Goal: Task Accomplishment & Management: Complete application form

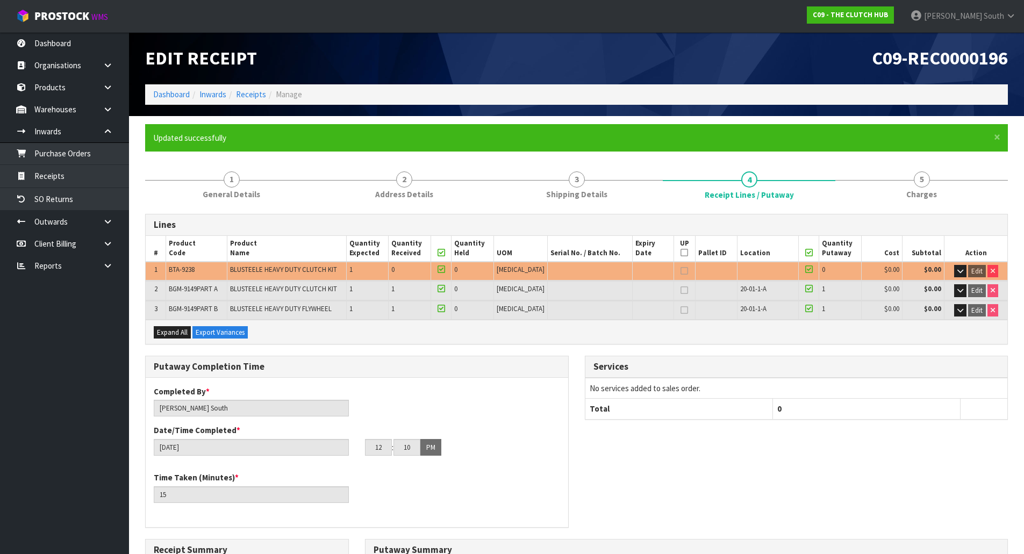
scroll to position [287, 0]
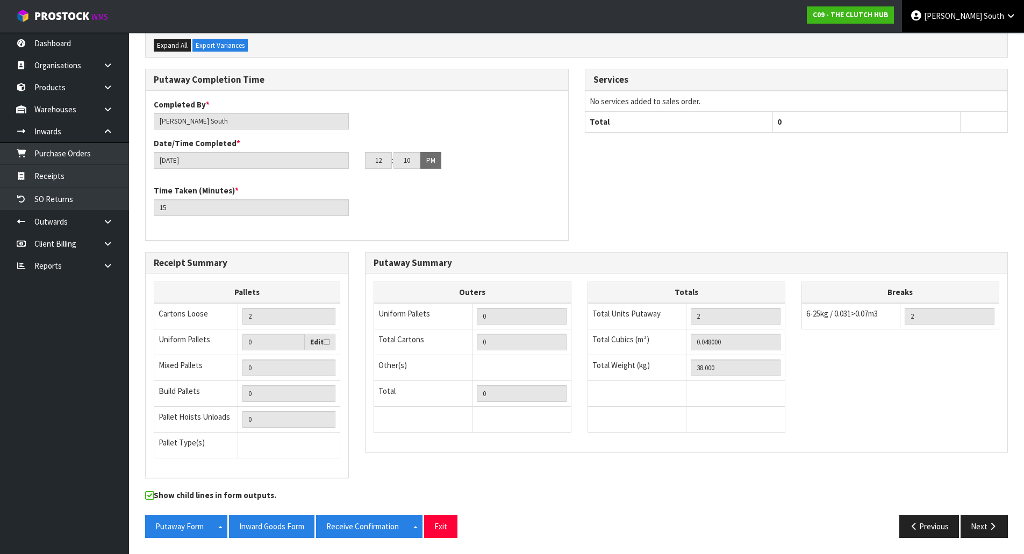
click at [972, 16] on span "[PERSON_NAME]" at bounding box center [953, 16] width 58 height 10
click at [973, 20] on span "[PERSON_NAME]" at bounding box center [953, 16] width 58 height 10
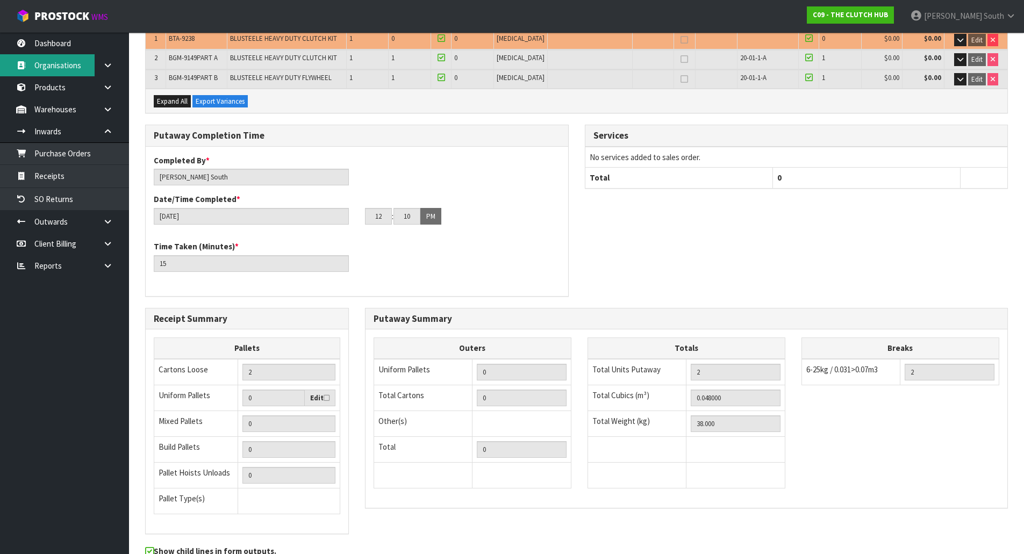
scroll to position [180, 0]
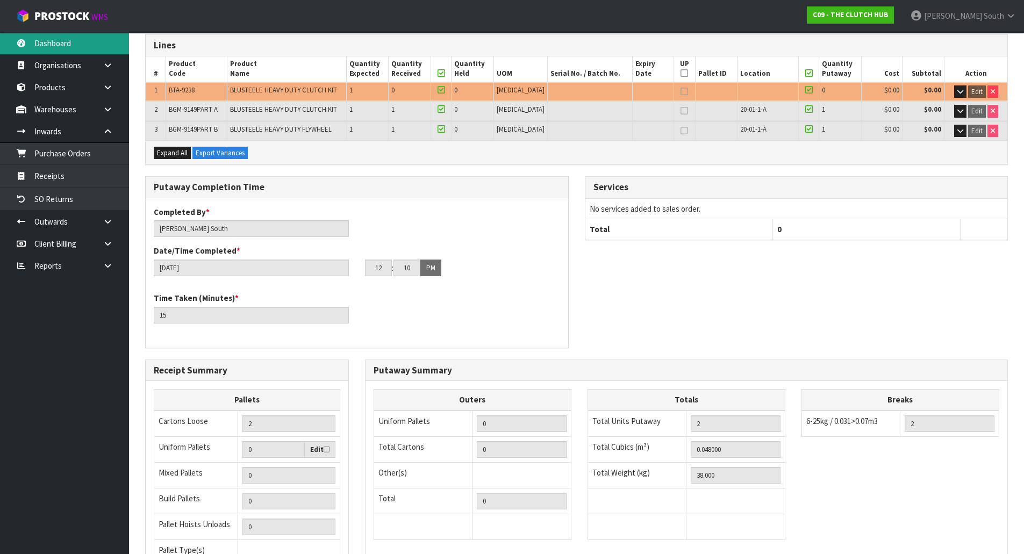
click at [77, 49] on link "Dashboard" at bounding box center [64, 43] width 129 height 22
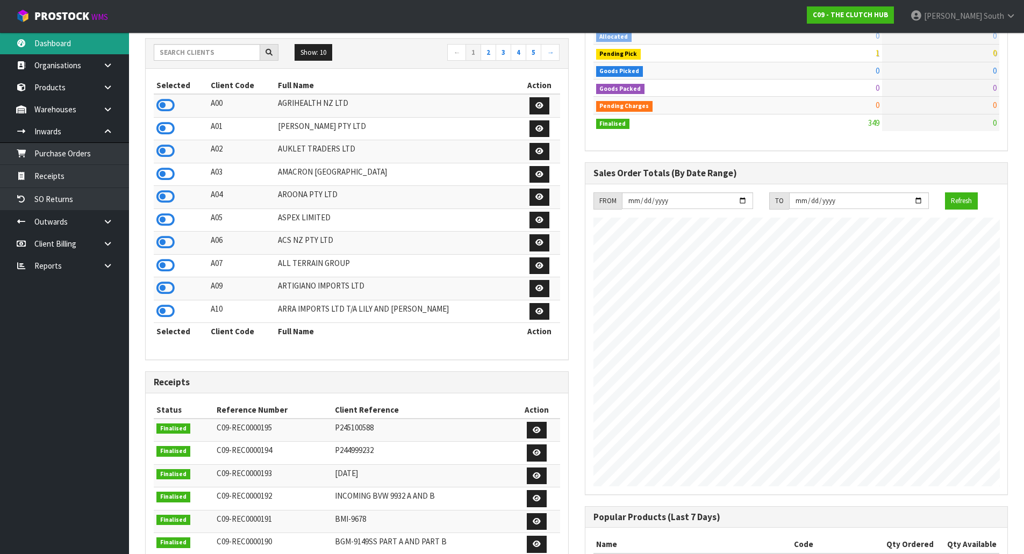
scroll to position [745, 439]
click at [189, 55] on input "text" at bounding box center [207, 52] width 106 height 17
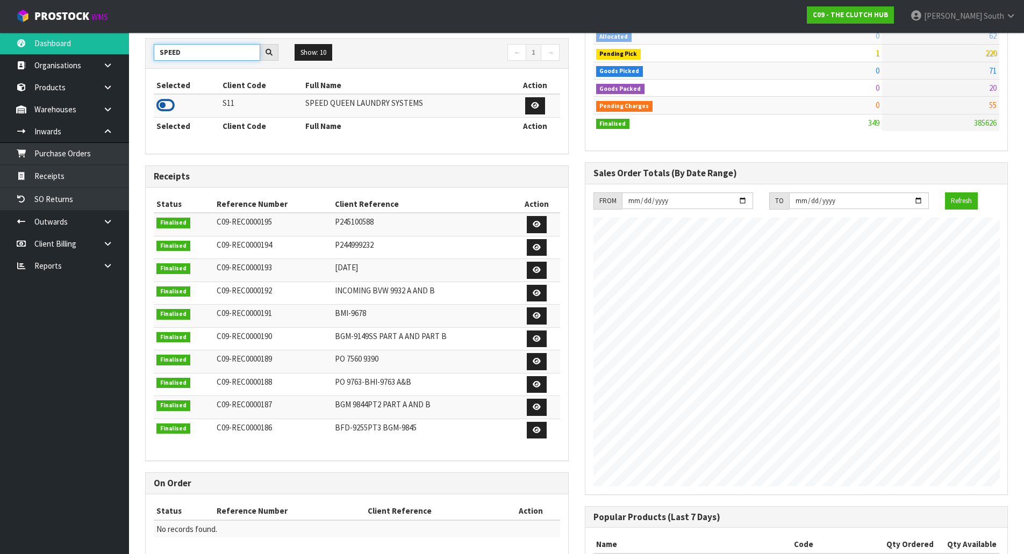
type input "SPEED"
click at [168, 107] on icon at bounding box center [165, 105] width 18 height 16
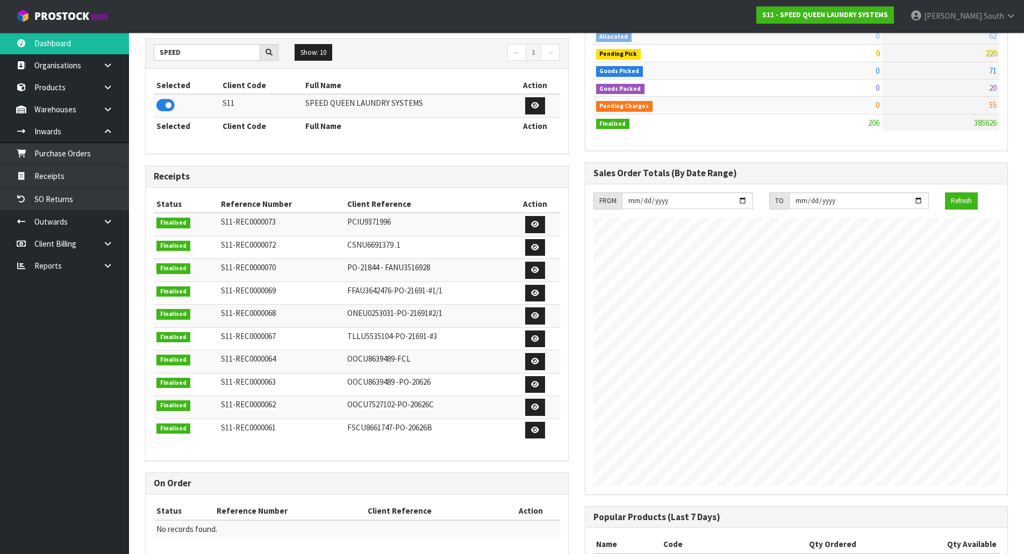
scroll to position [537040, 537258]
click at [87, 158] on link "Purchase Orders" at bounding box center [64, 153] width 129 height 22
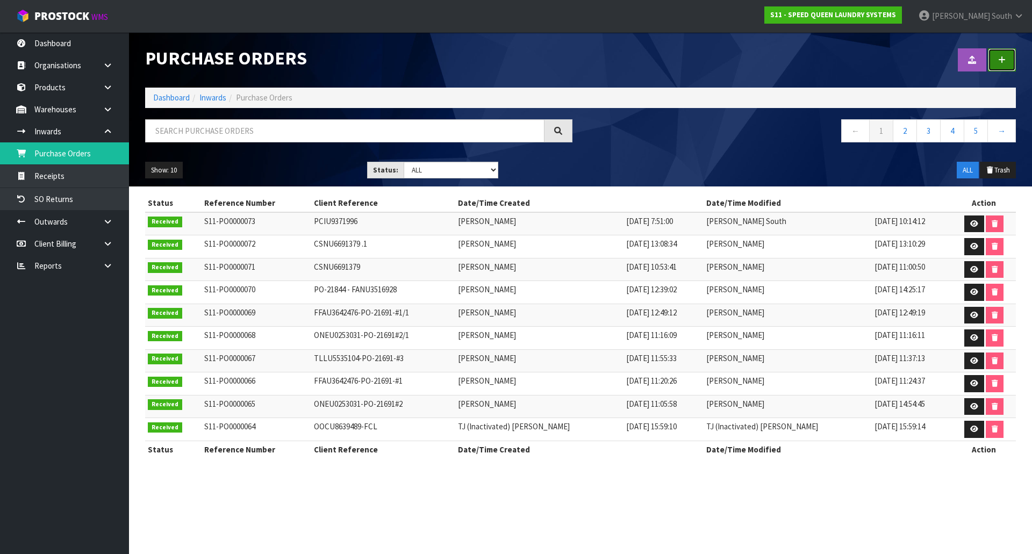
click at [1006, 49] on link at bounding box center [1002, 59] width 28 height 23
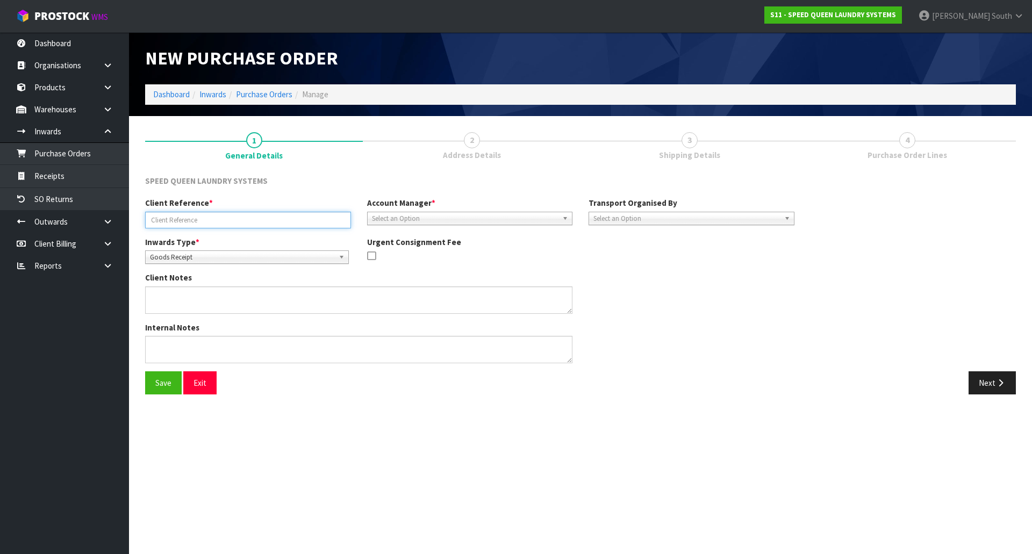
click at [248, 221] on input "text" at bounding box center [248, 220] width 206 height 17
type input "PO-23943"
click at [439, 218] on span "Select an Option" at bounding box center [465, 218] width 187 height 13
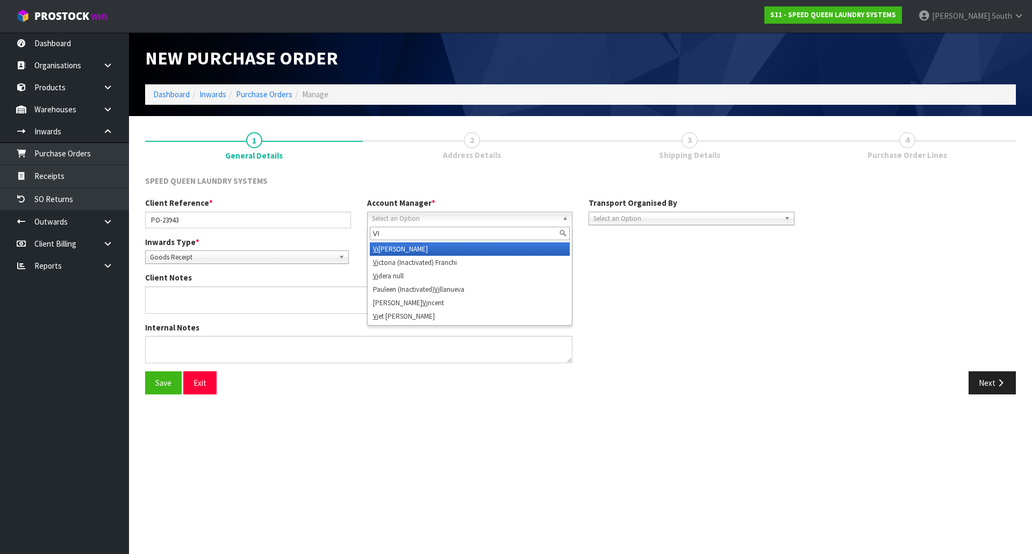
type input "VI"
click at [409, 250] on li "[PERSON_NAME]" at bounding box center [470, 249] width 201 height 13
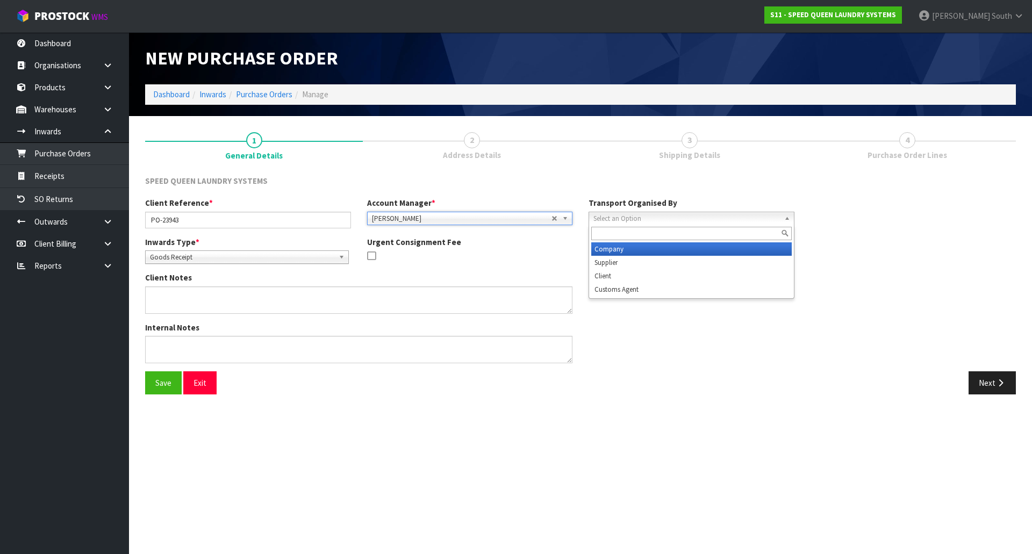
click at [648, 223] on span "Select an Option" at bounding box center [687, 218] width 187 height 13
click at [637, 252] on li "Company" at bounding box center [691, 249] width 201 height 13
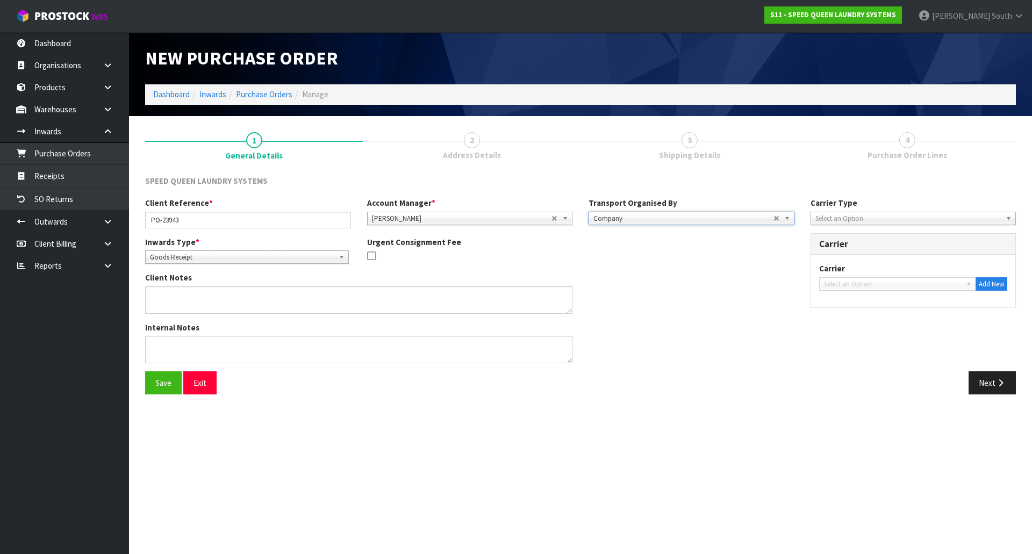
click at [654, 220] on span "Company" at bounding box center [684, 218] width 180 height 13
click at [626, 279] on li "Client" at bounding box center [691, 275] width 201 height 13
click at [664, 308] on div "Client Notes" at bounding box center [470, 296] width 666 height 49
click at [991, 386] on button "Next" at bounding box center [992, 383] width 47 height 23
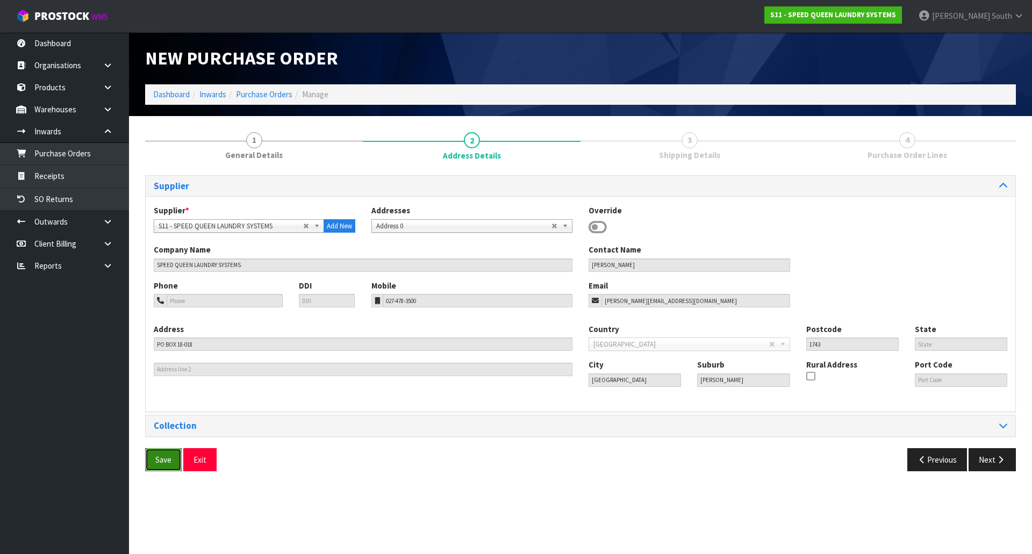
drag, startPoint x: 170, startPoint y: 467, endPoint x: 176, endPoint y: 468, distance: 6.1
click at [172, 468] on button "Save" at bounding box center [163, 459] width 37 height 23
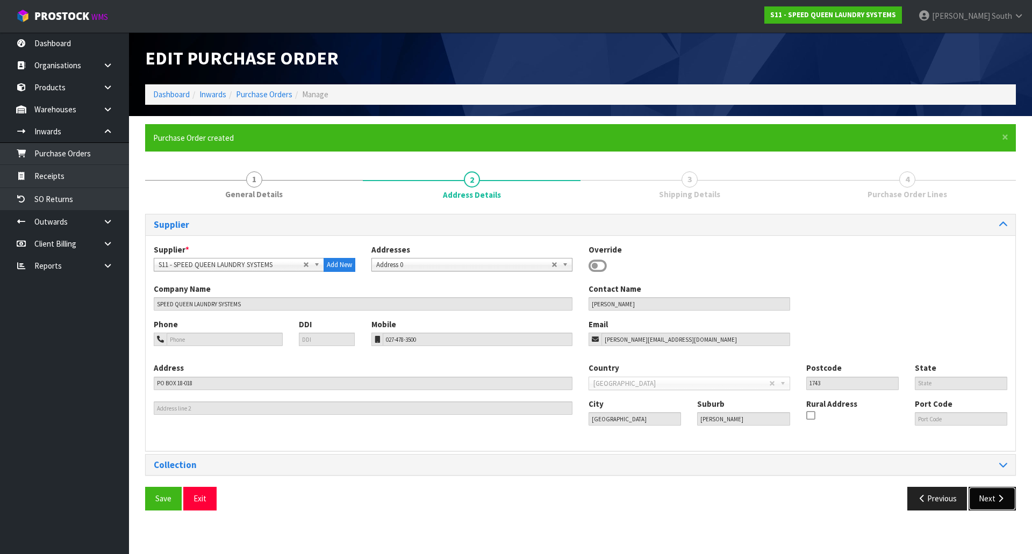
click at [986, 491] on button "Next" at bounding box center [992, 498] width 47 height 23
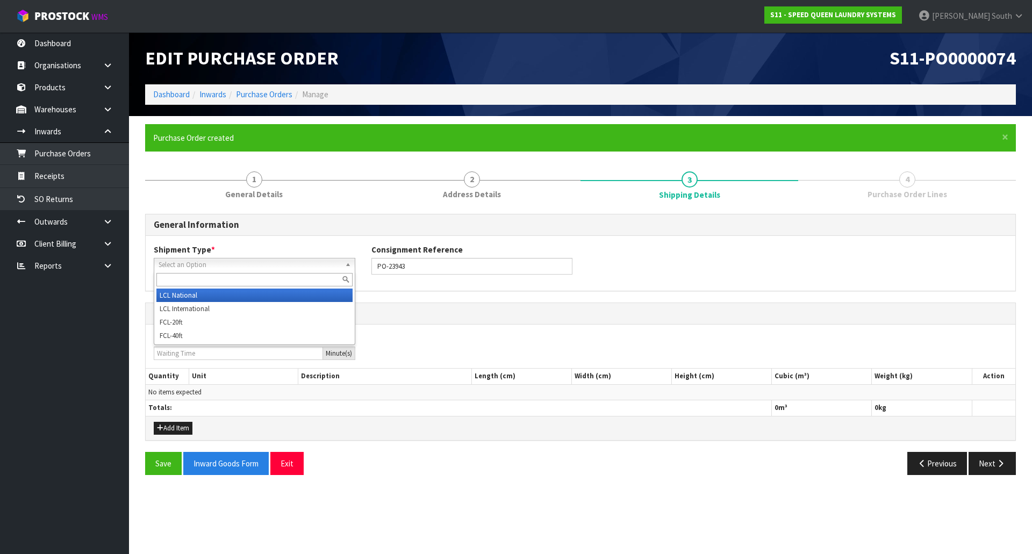
click at [236, 265] on span "Select an Option" at bounding box center [250, 265] width 182 height 13
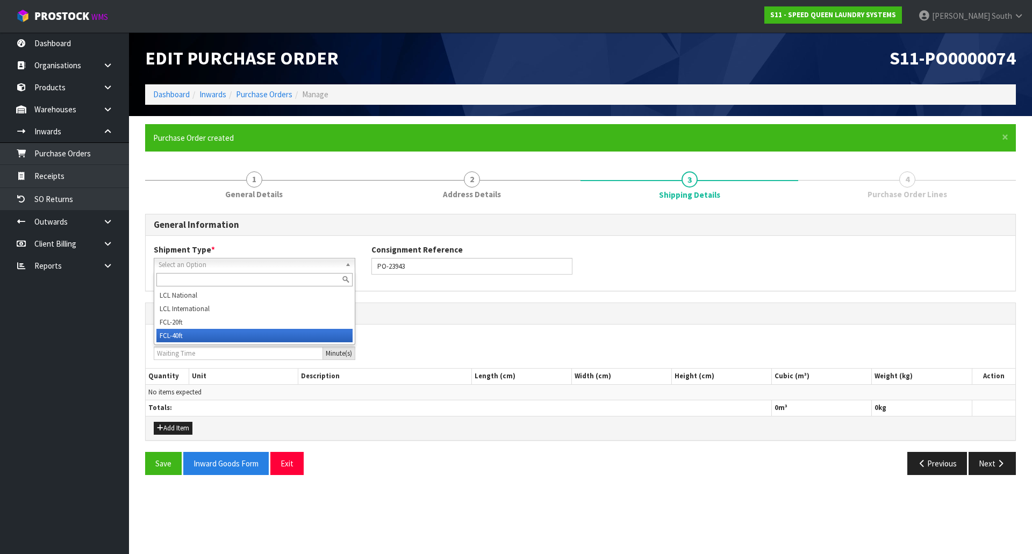
click at [217, 337] on li "FCL-40ft" at bounding box center [254, 335] width 196 height 13
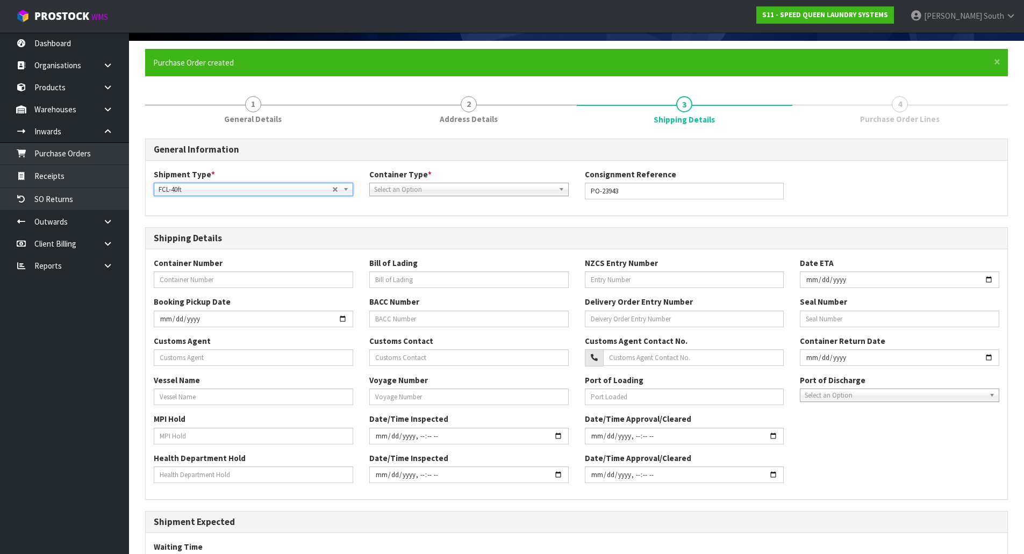
scroll to position [221, 0]
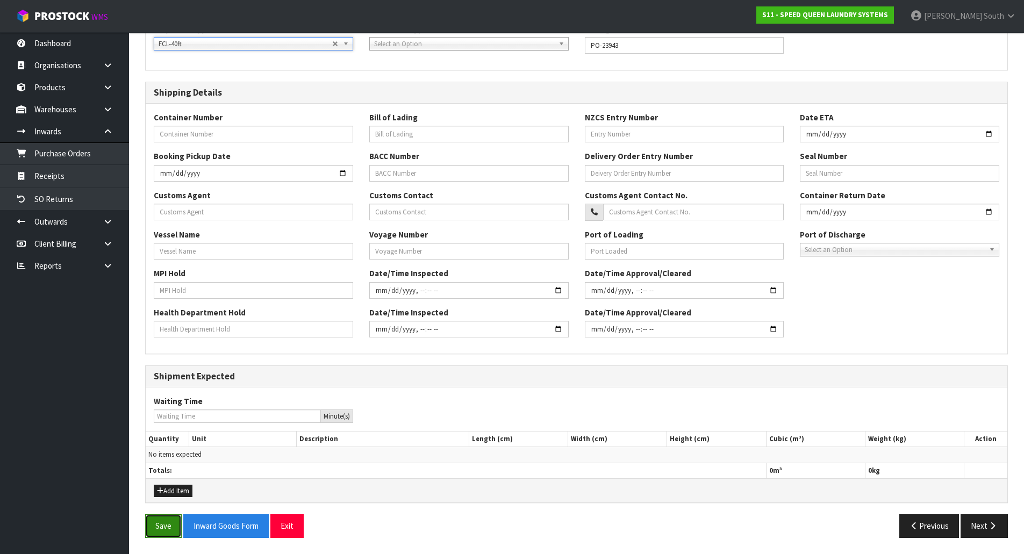
click at [179, 534] on button "Save" at bounding box center [163, 526] width 37 height 23
click at [968, 525] on button "Next" at bounding box center [984, 526] width 47 height 23
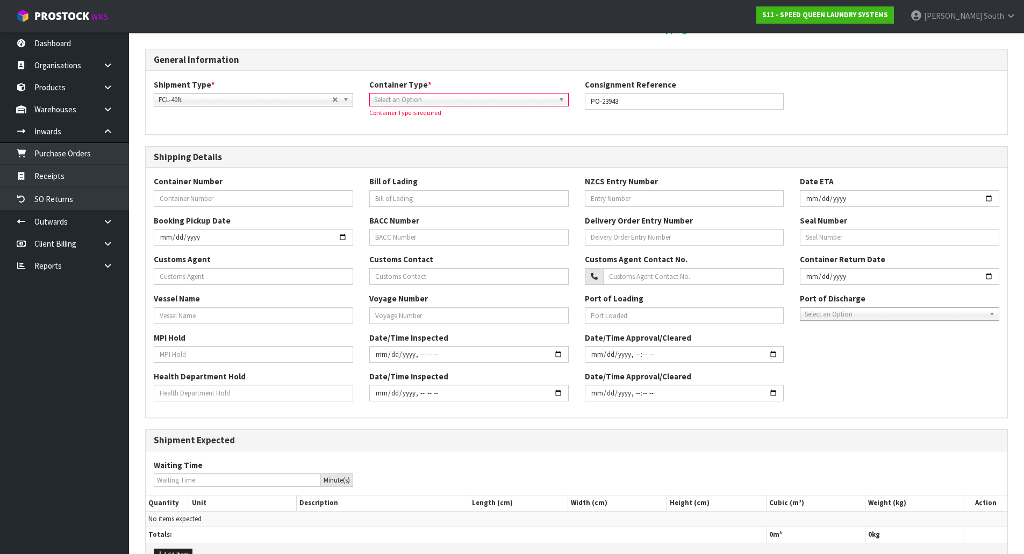
scroll to position [6, 0]
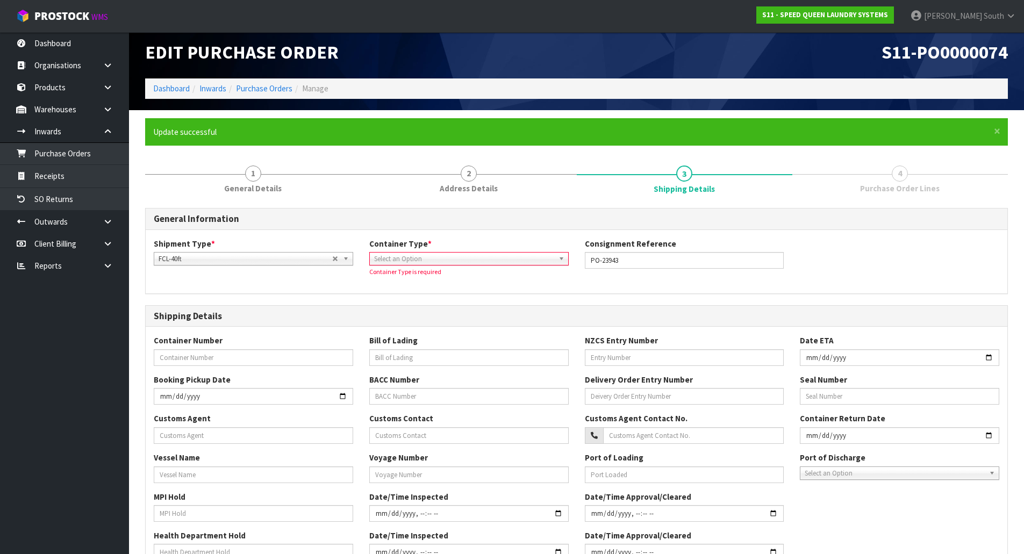
click at [458, 256] on span "Select an Option" at bounding box center [464, 259] width 180 height 13
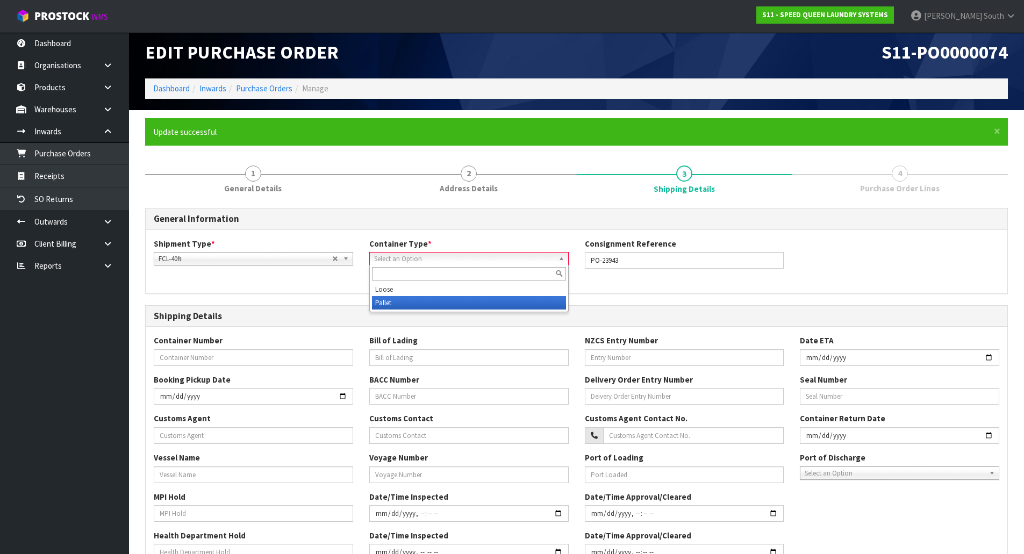
click at [430, 301] on li "Pallet" at bounding box center [469, 302] width 194 height 13
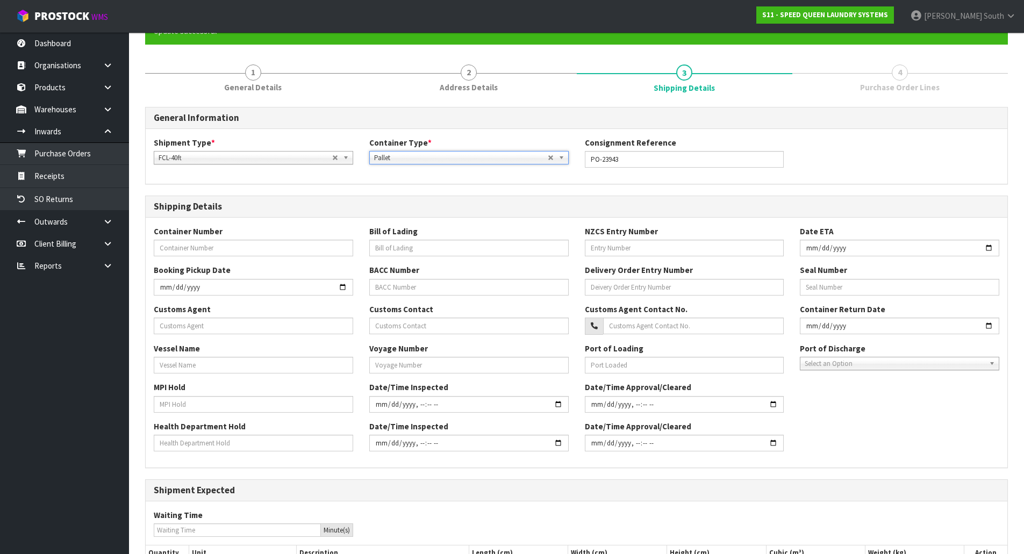
scroll to position [221, 0]
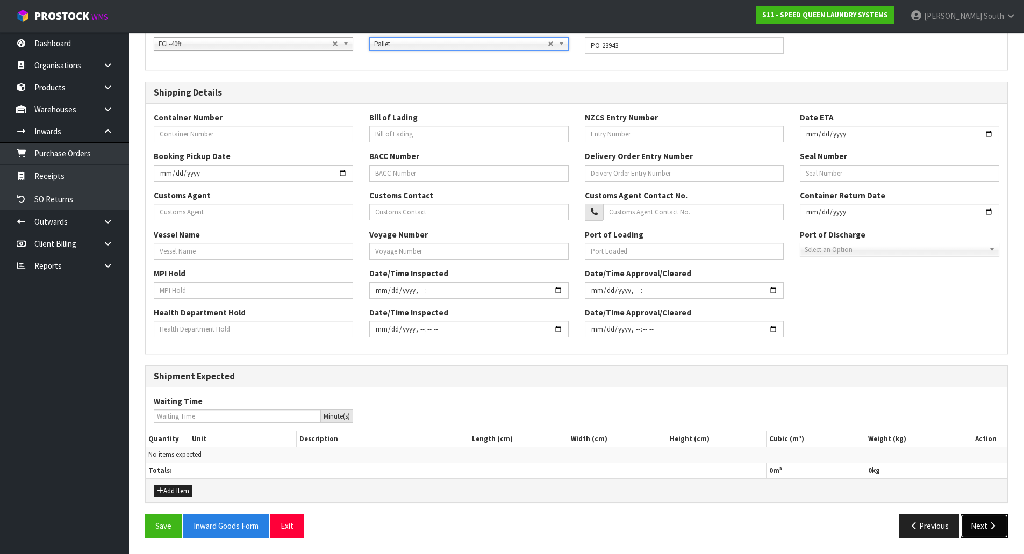
click at [970, 530] on button "Next" at bounding box center [984, 526] width 47 height 23
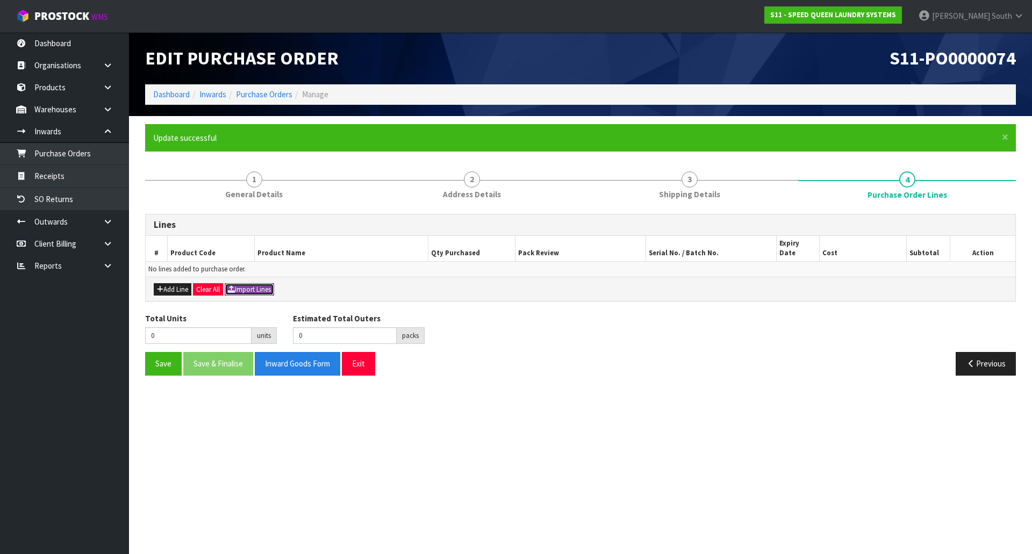
drag, startPoint x: 255, startPoint y: 284, endPoint x: 253, endPoint y: 278, distance: 6.1
click at [255, 284] on button "Import Lines" at bounding box center [249, 289] width 49 height 13
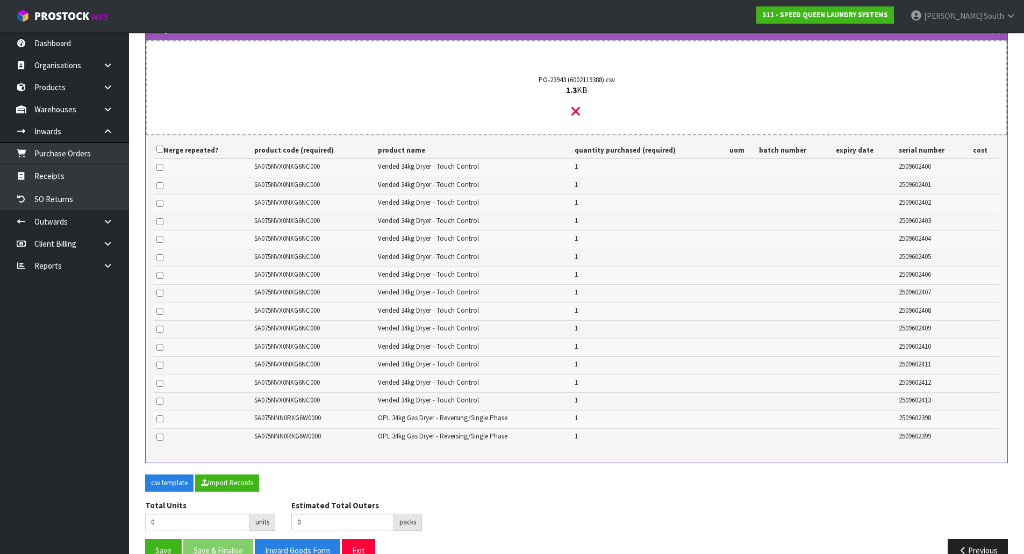
scroll to position [309, 0]
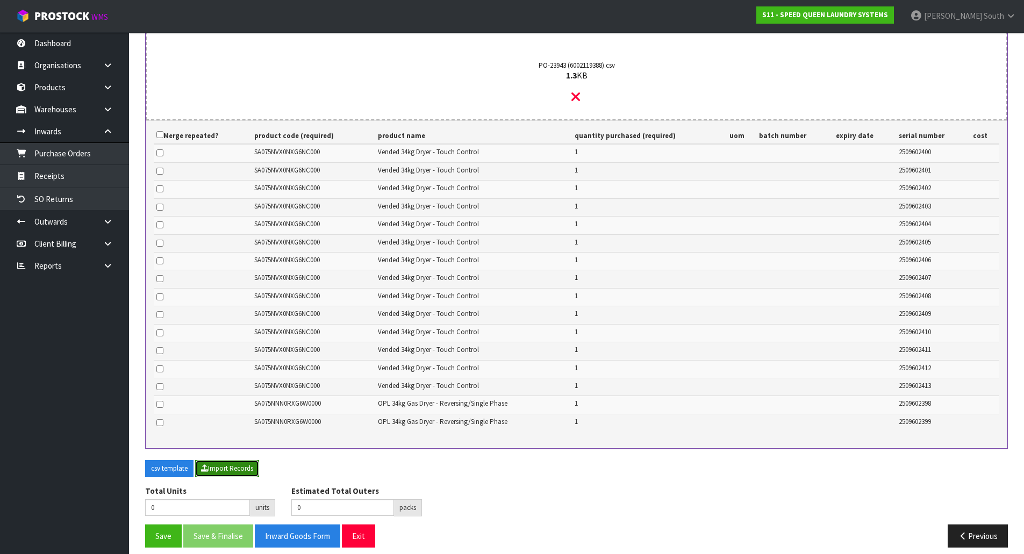
click at [220, 460] on button "Import Records" at bounding box center [227, 468] width 64 height 17
type input "16"
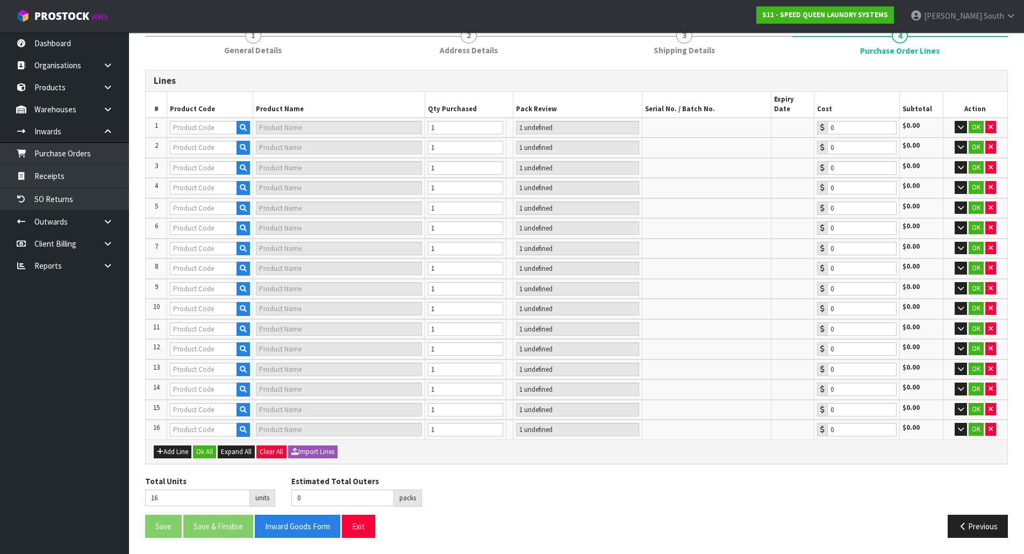
scroll to position [134, 0]
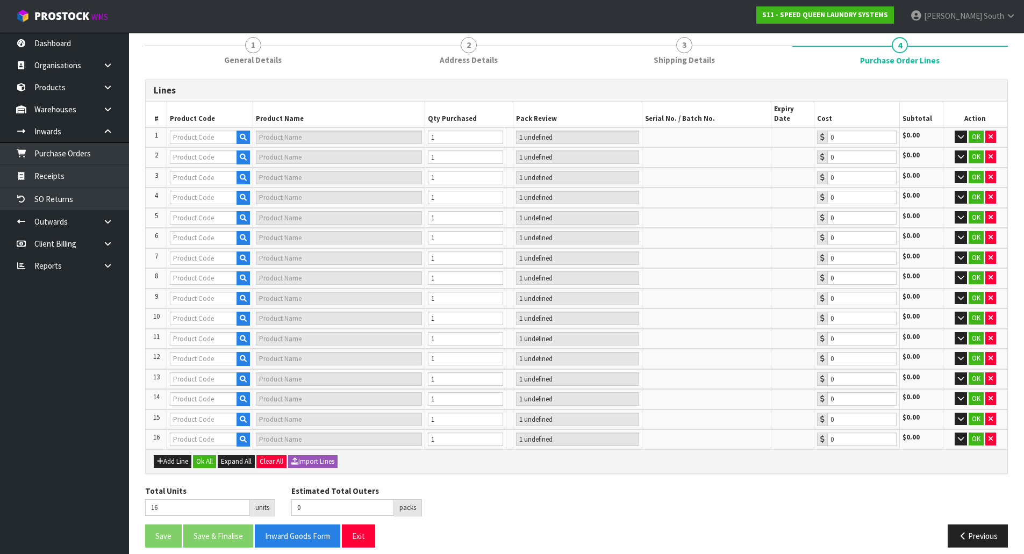
type input "SA075NVX0NXG6NC000"
type input "1 PLT"
type input "0.00"
type input "SA075NVX0NXG6NC000"
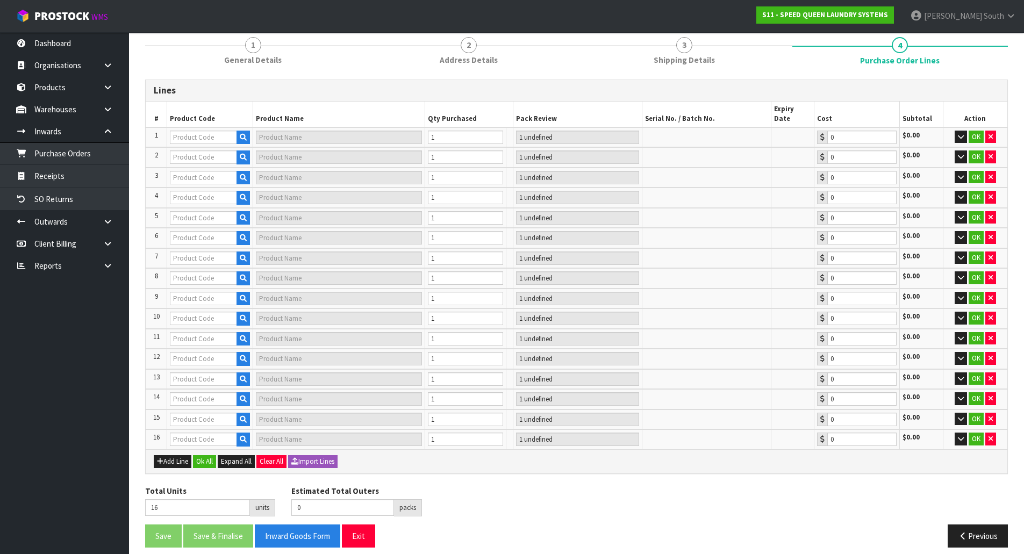
type input "SA075NVX0NXG6NC000"
type input "1 PLT"
type input "0.00"
type input "SA075NVX0NXG6NC000"
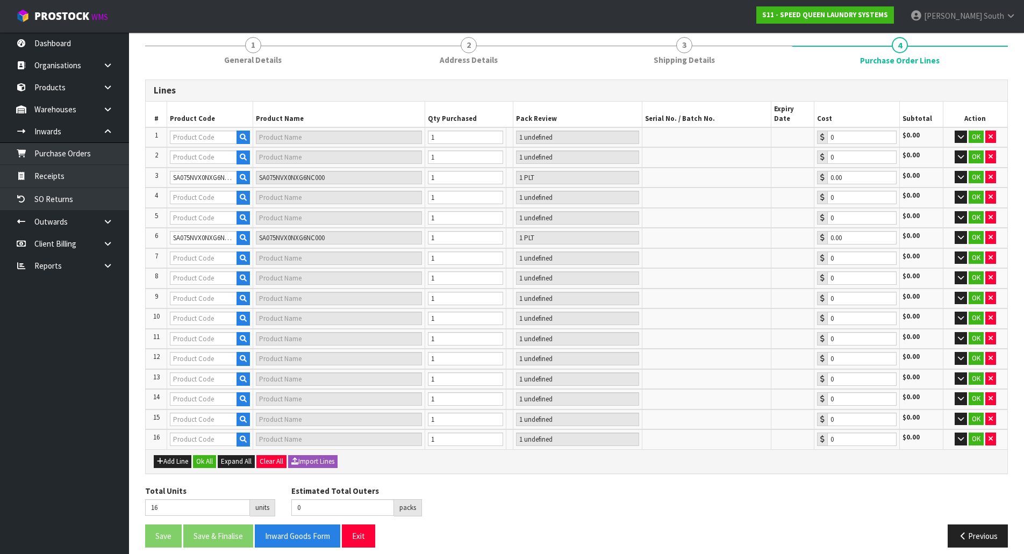
type input "1 PLT"
type input "0.00"
type input "SA075NVX0NXG6NC000"
type input "1 PLT"
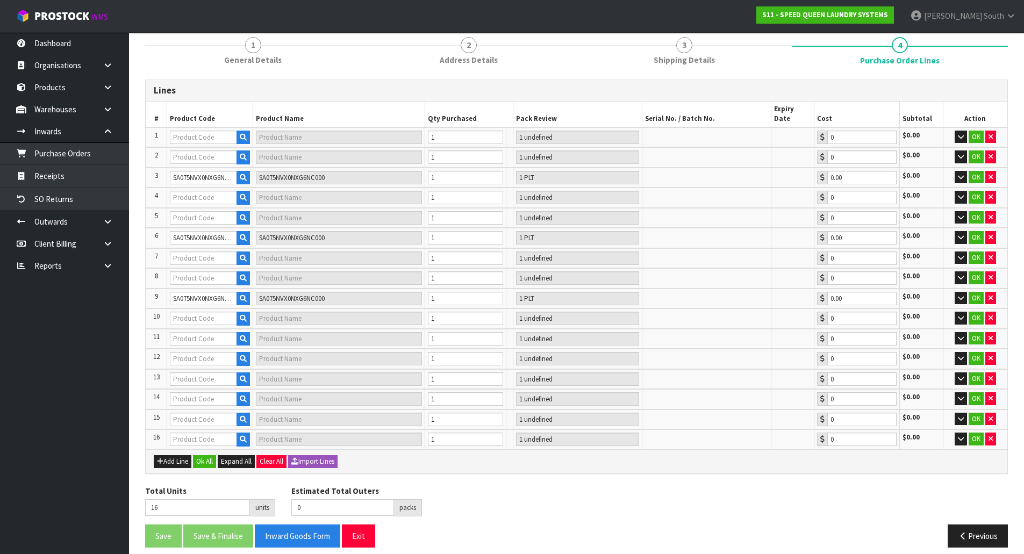
type input "0.00"
type input "SA075NVX0NXG6NC000"
type input "1 PLT"
type input "0.00"
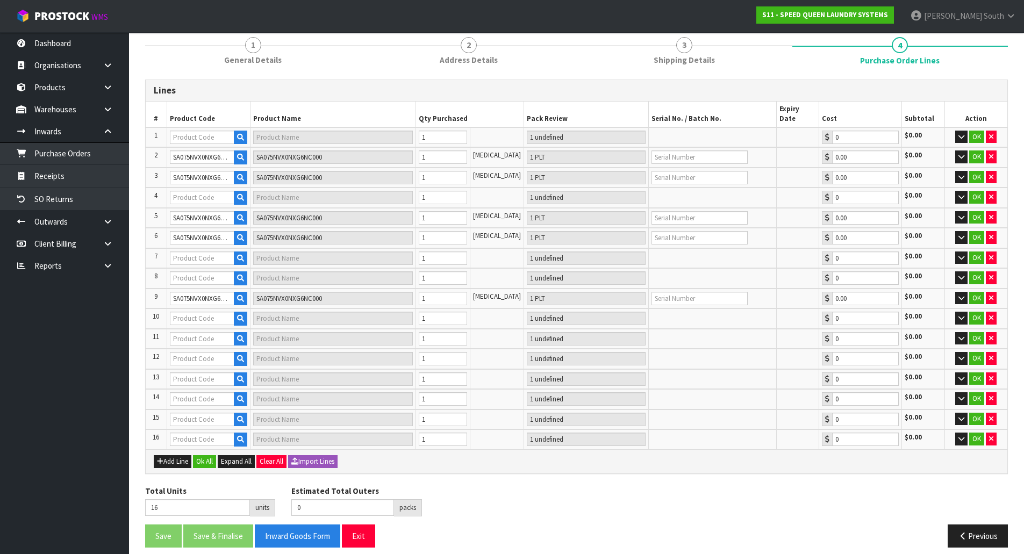
type input "SA075NVX0NXG6NC000"
type input "1 PLT"
type input "0.00"
type input "SA075NVX0NXG6NC000"
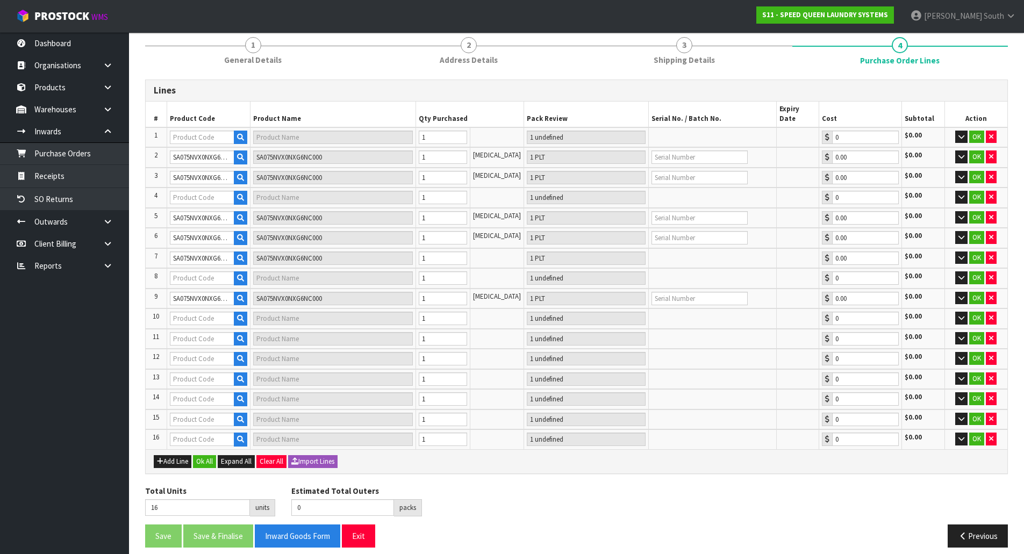
type input "SA075NVX0NXG6NC000"
type input "1 PLT"
type input "0.00"
type input "SA075NVX0NXG6NC000"
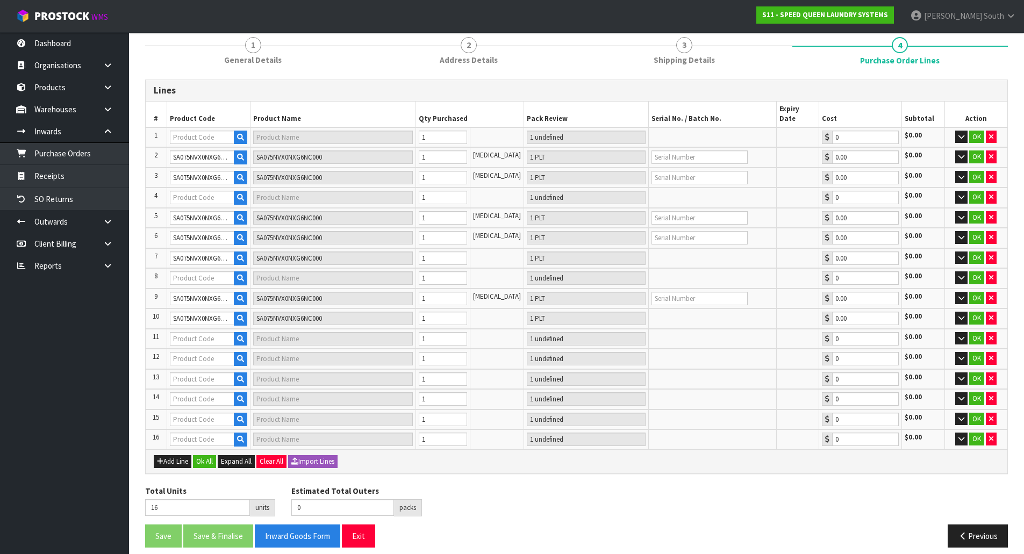
type input "1 PLT"
type input "0.00"
type input "SA075NVX0NXG6NC000"
type input "1 PLT"
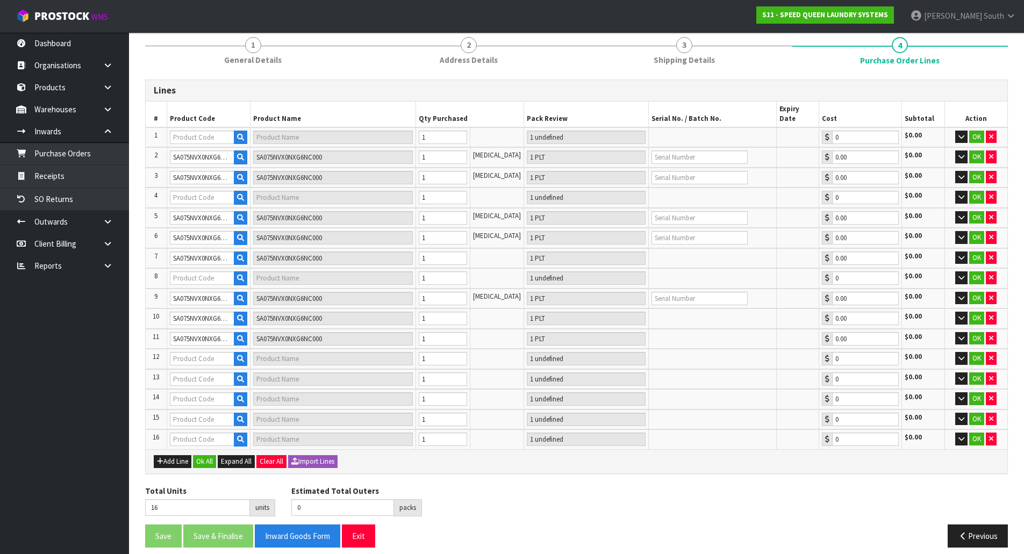
type input "0.00"
type input "SA075NVX0NXG6NC000"
type input "1 PLT"
type input "0.00"
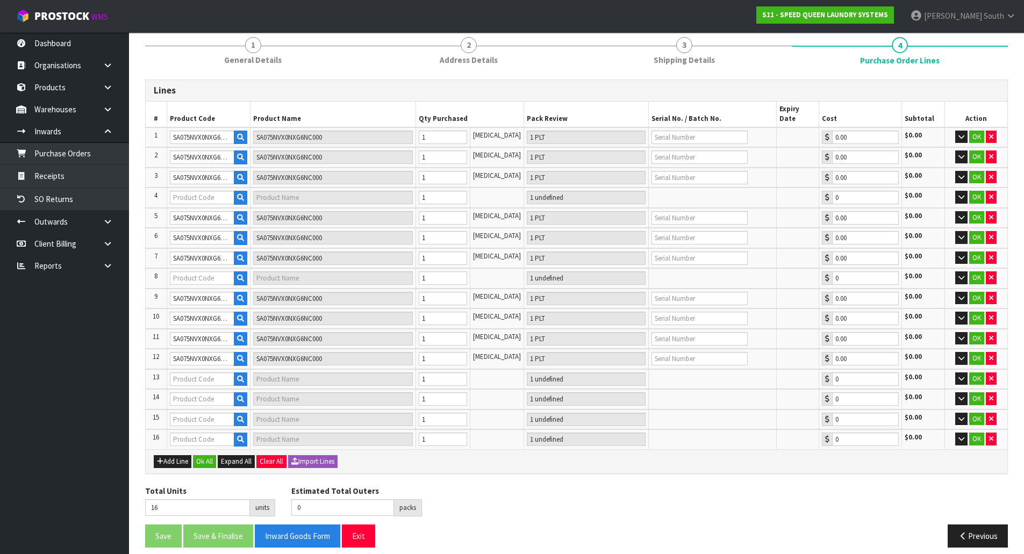
type input "SA075NVX0NXG6NC000"
type input "1 PLT"
type input "0.00"
type input "SA075NNN0RXG6W0000"
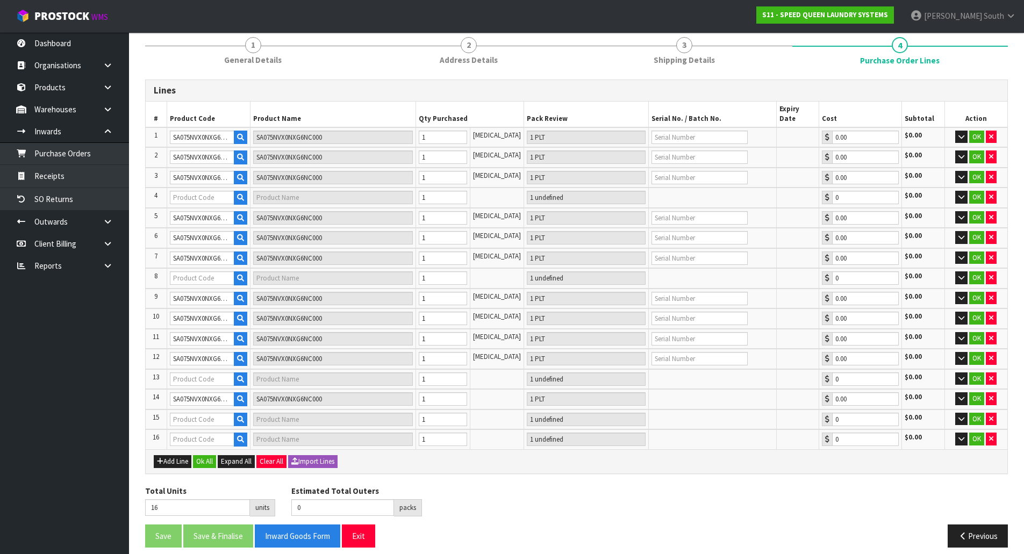
type input "SA075NNN0RXG6W0000"
type input "1 PLT"
type input "0.00"
type input "SA075NVX0NXG6NC000"
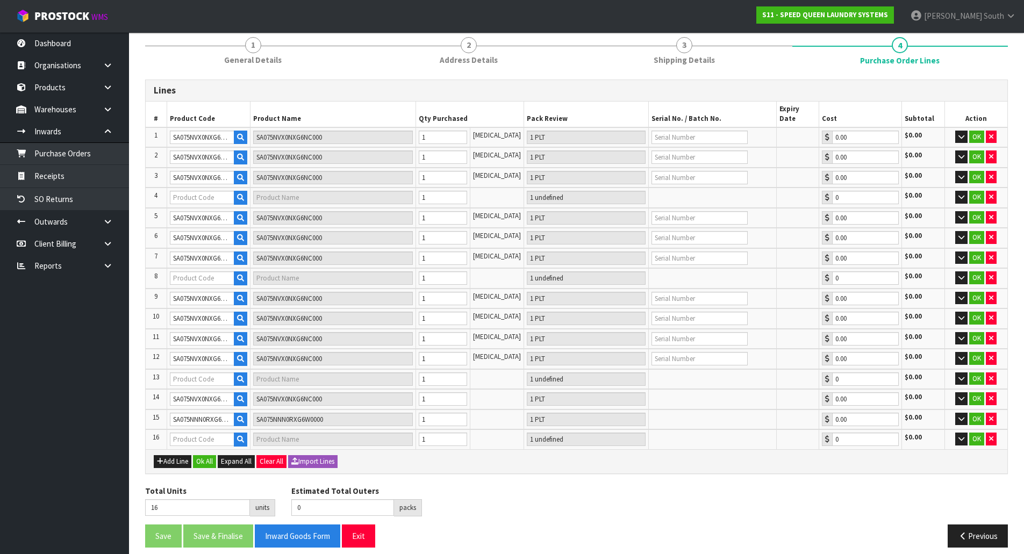
type input "1 PLT"
type input "0.00"
type input "SA075NNN0RXG6W0000"
type input "1 PLT"
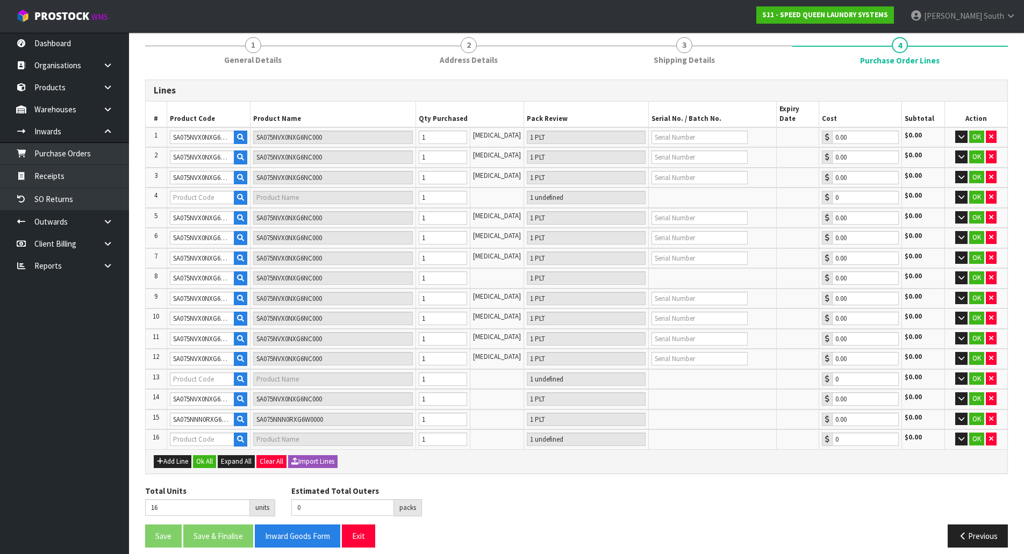
type input "0.00"
type input "SA075NVX0NXG6NC000"
type input "1 PLT"
type input "0.00"
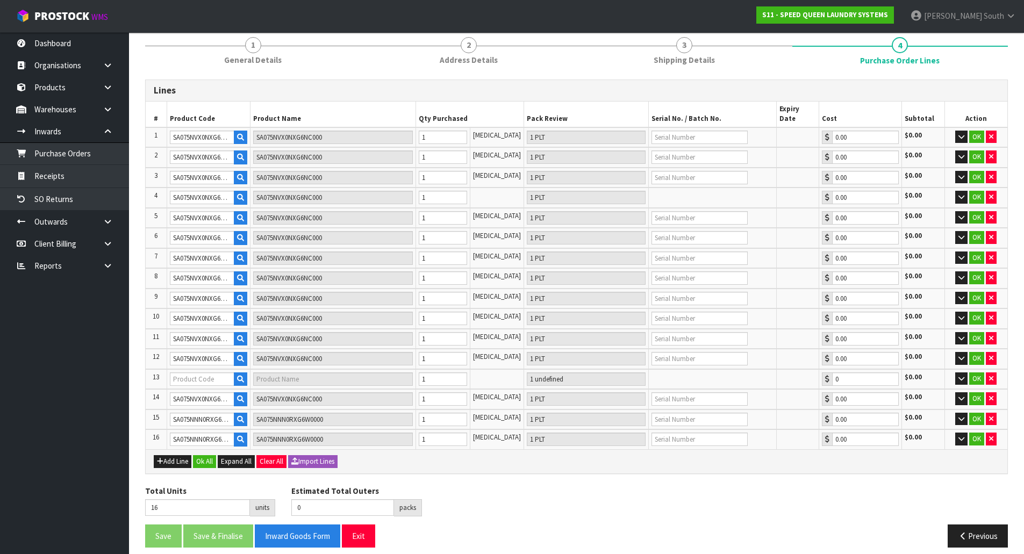
type input "SA075NVX0NXG6NC000"
type input "1 PLT"
type input "0.00"
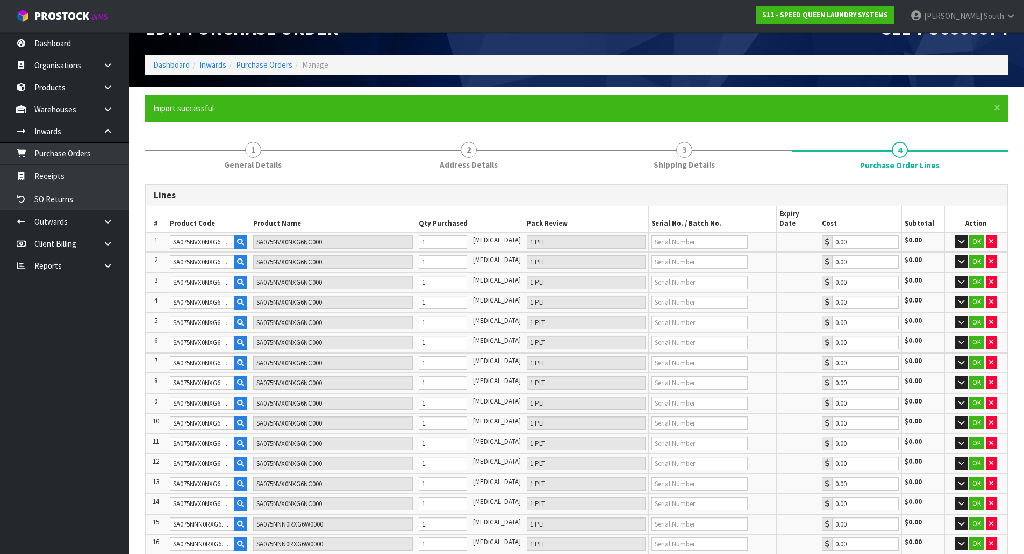
scroll to position [0, 0]
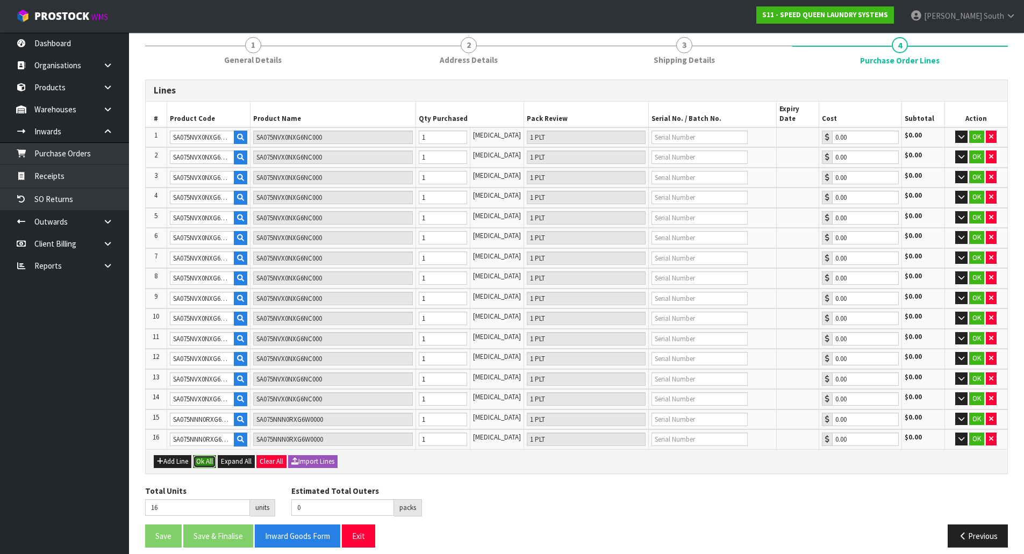
click at [198, 455] on button "Ok All" at bounding box center [204, 461] width 23 height 13
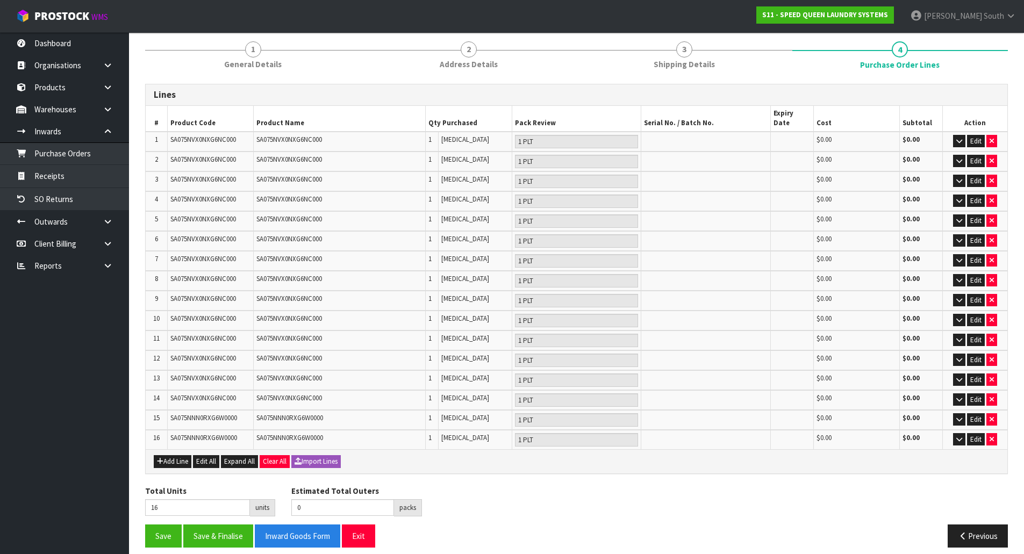
click at [161, 539] on div "Save Save & Finalise Inward Goods Form Exit Previous" at bounding box center [576, 540] width 879 height 31
click at [156, 531] on button "Save" at bounding box center [163, 536] width 37 height 23
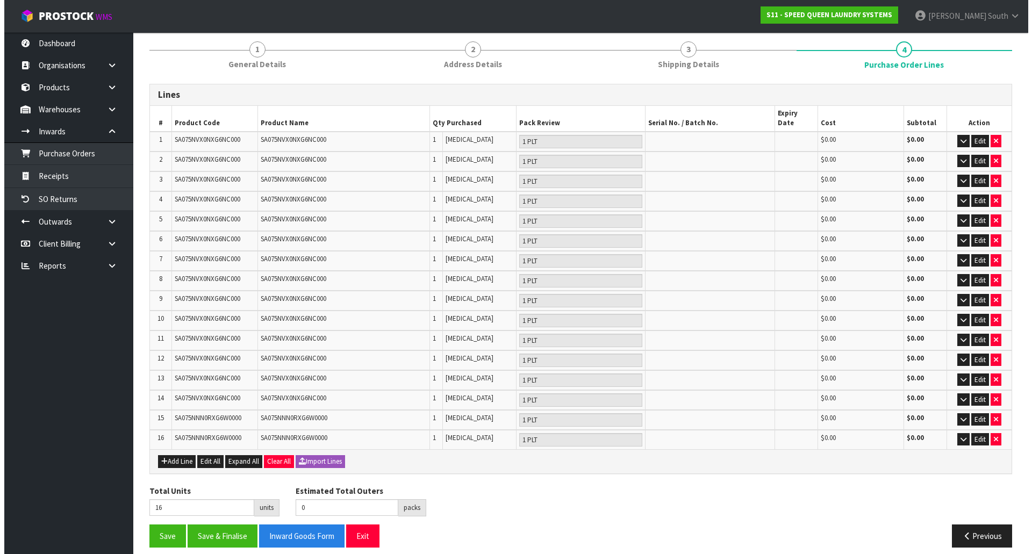
scroll to position [0, 0]
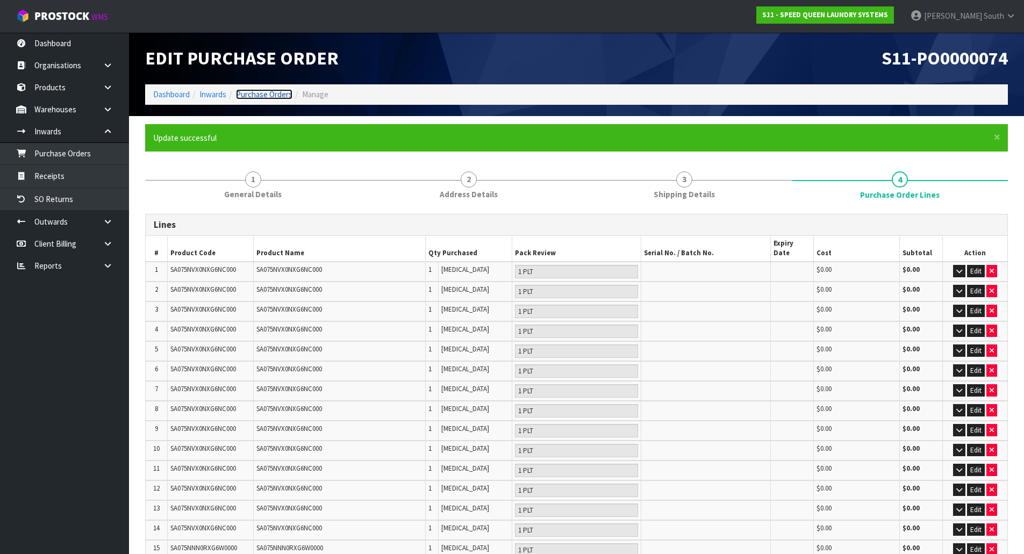
click at [262, 91] on link "Purchase Orders" at bounding box center [264, 94] width 56 height 10
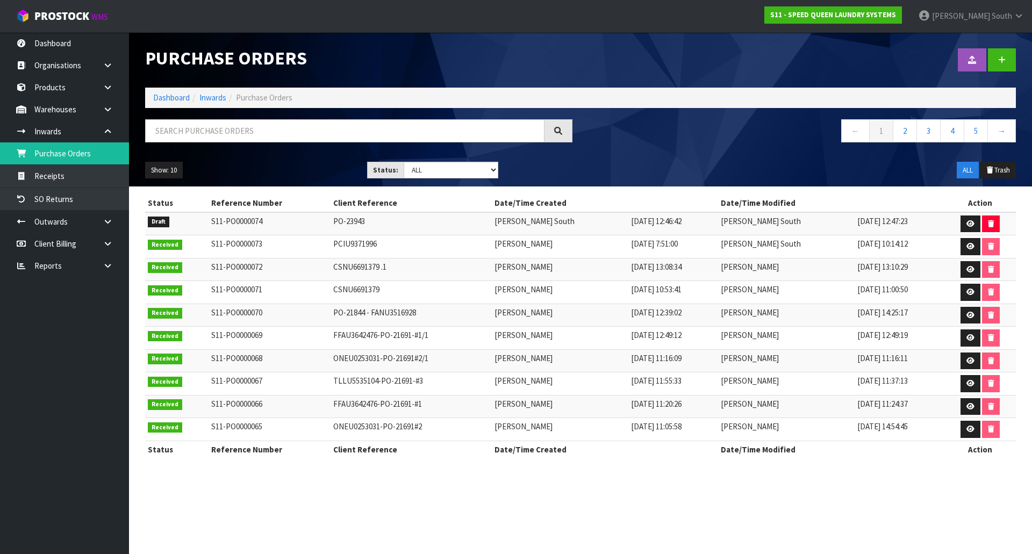
click at [664, 167] on div "Show: 10 5 10 25 50 Status: Draft Pending Received Cancelled ALL ALL Trash" at bounding box center [580, 170] width 887 height 33
